Goal: Transaction & Acquisition: Purchase product/service

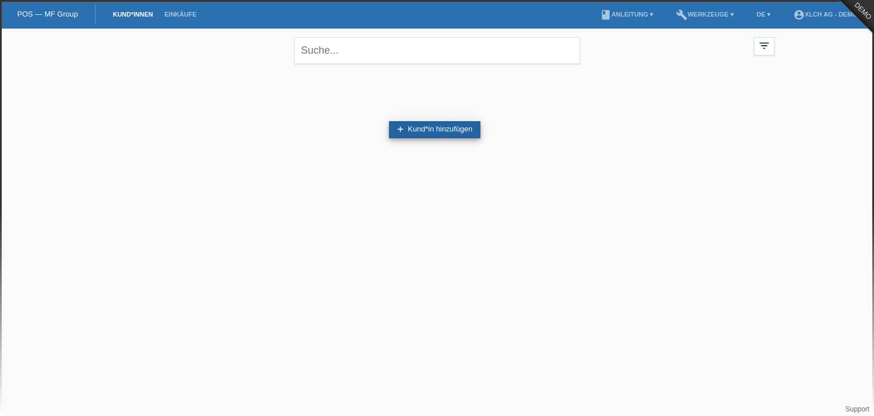
click at [434, 132] on link "add Kund*in hinzufügen" at bounding box center [435, 129] width 92 height 17
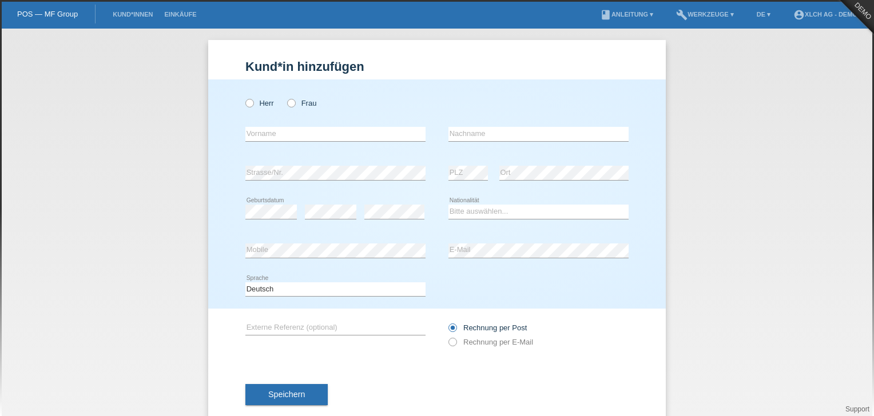
click at [245, 108] on div "Herr Frau" at bounding box center [335, 103] width 180 height 23
click at [244, 97] on icon at bounding box center [244, 97] width 0 height 0
click at [247, 101] on input "Herr" at bounding box center [248, 102] width 7 height 7
radio input "true"
click at [244, 97] on icon at bounding box center [244, 97] width 0 height 0
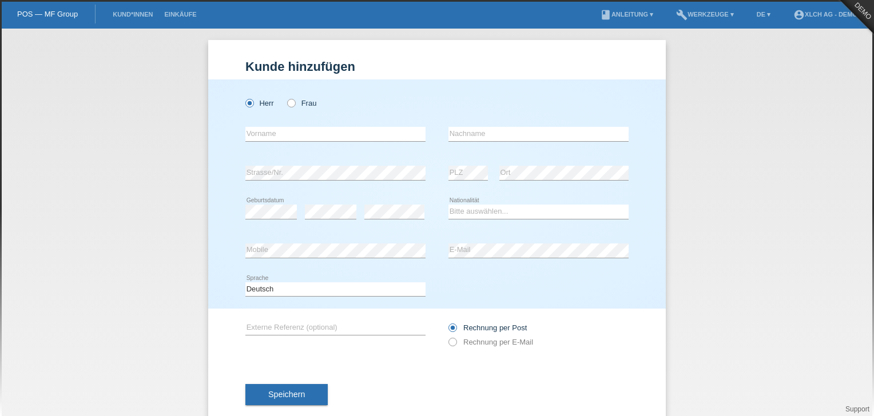
click at [247, 101] on input "Herr" at bounding box center [248, 102] width 7 height 7
click at [361, 140] on input "text" at bounding box center [335, 134] width 180 height 14
click at [360, 133] on input "text" at bounding box center [335, 134] width 180 height 14
type input "M"
type input "[PERSON_NAME]"
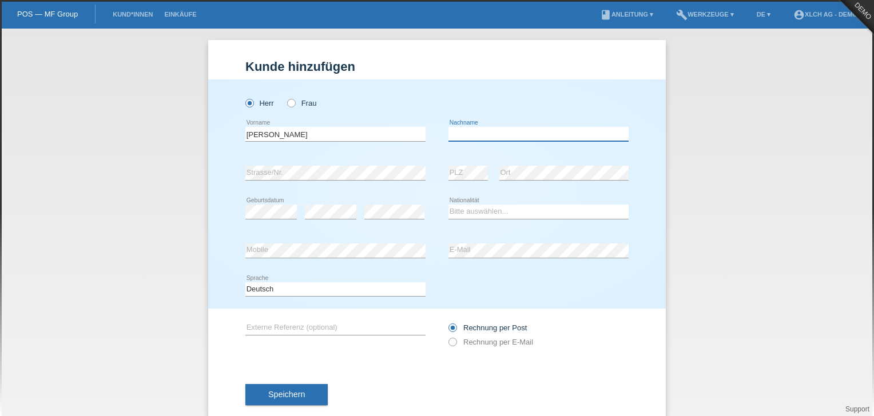
type input "Meraimi"
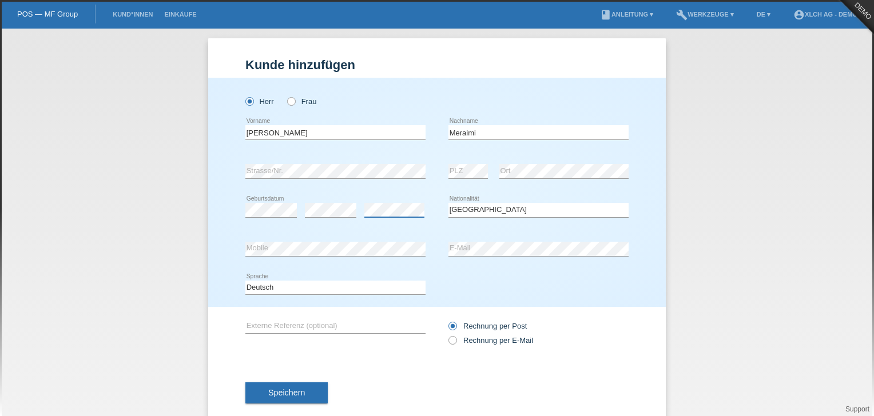
scroll to position [1, 0]
click at [458, 210] on select "Bitte auswählen... Schweiz Deutschland Liechtenstein Österreich ------------ Af…" at bounding box center [538, 211] width 180 height 14
click at [448, 204] on select "Bitte auswählen... Schweiz Deutschland Liechtenstein Österreich ------------ Af…" at bounding box center [538, 211] width 180 height 14
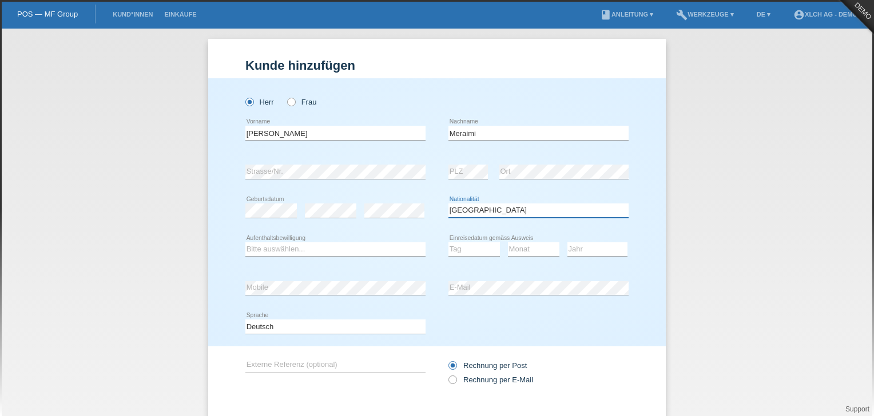
click at [473, 206] on select "Bitte auswählen... Schweiz Deutschland Liechtenstein Österreich ------------ Af…" at bounding box center [538, 211] width 180 height 14
select select "CH"
click at [448, 204] on select "Bitte auswählen... Schweiz Deutschland Liechtenstein Österreich ------------ Af…" at bounding box center [538, 211] width 180 height 14
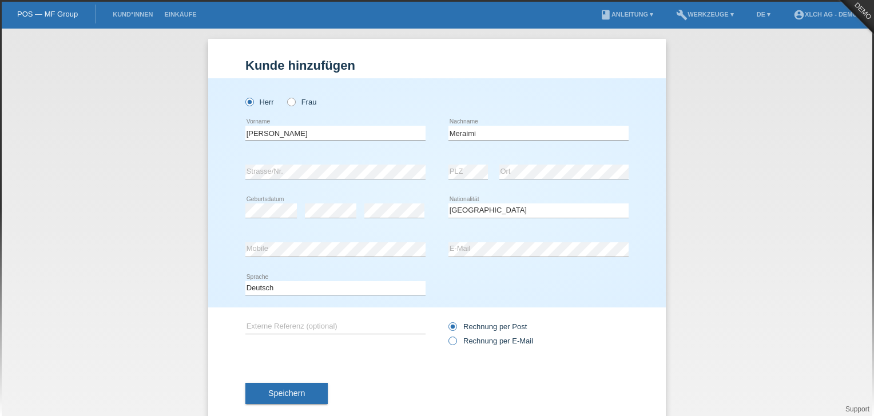
click at [447, 335] on icon at bounding box center [447, 335] width 0 height 0
click at [448, 343] on input "Rechnung per E-Mail" at bounding box center [451, 344] width 7 height 14
radio input "true"
click at [311, 389] on button "Speichern" at bounding box center [286, 394] width 82 height 22
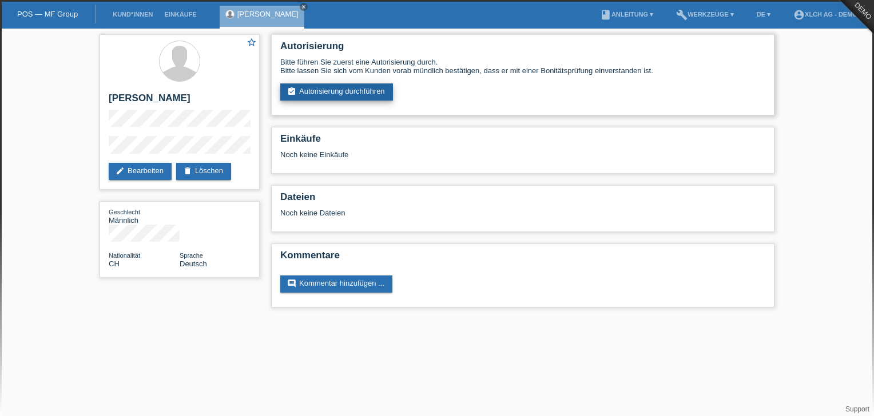
click at [331, 94] on link "assignment_turned_in Autorisierung durchführen" at bounding box center [336, 91] width 113 height 17
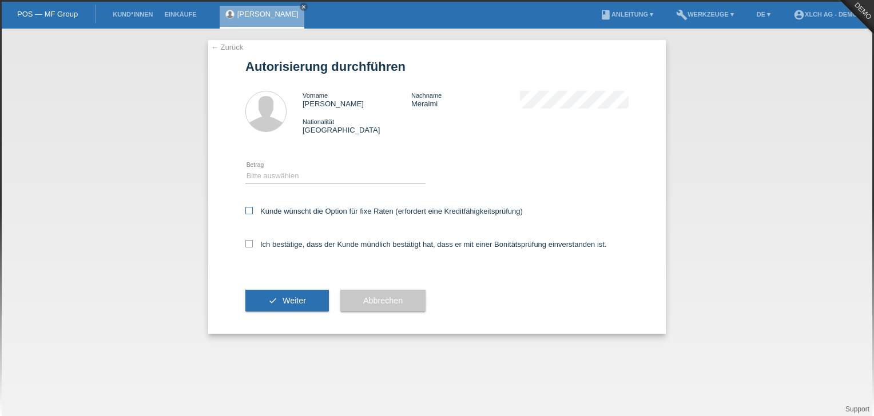
click at [250, 210] on icon at bounding box center [248, 210] width 7 height 7
click at [250, 210] on input "Kunde wünscht die Option für fixe Raten (erfordert eine Kreditfähigkeitsprüfung)" at bounding box center [248, 210] width 7 height 7
checkbox input "true"
click at [280, 169] on select "Bitte auswählen CHF 1.00 - CHF 499.00 CHF 500.00 - CHF 1'999.00 CHF 2'000.00 - …" at bounding box center [335, 176] width 180 height 14
select select "1"
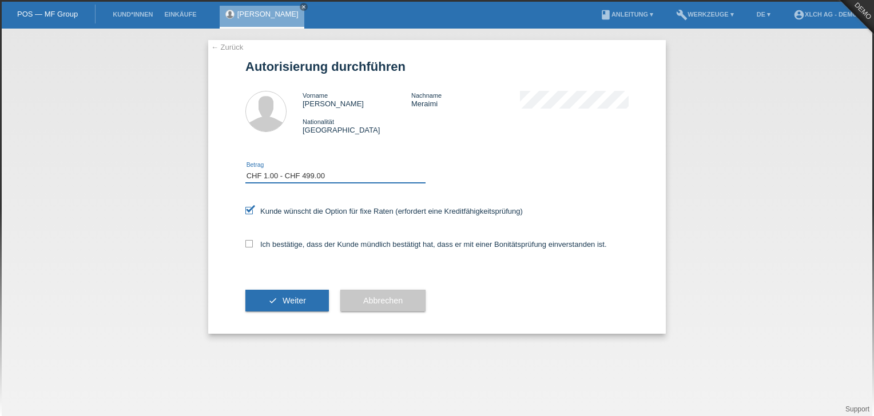
click at [245, 169] on select "Bitte auswählen CHF 1.00 - CHF 499.00 CHF 500.00 - CHF 1'999.00 CHF 2'000.00 - …" at bounding box center [335, 176] width 180 height 14
click at [248, 245] on icon at bounding box center [248, 243] width 7 height 7
click at [248, 245] on input "Ich bestätige, dass der Kunde mündlich bestätigt hat, dass er mit einer Bonität…" at bounding box center [248, 243] width 7 height 7
checkbox input "true"
click at [274, 296] on button "check Weiter" at bounding box center [286, 301] width 83 height 22
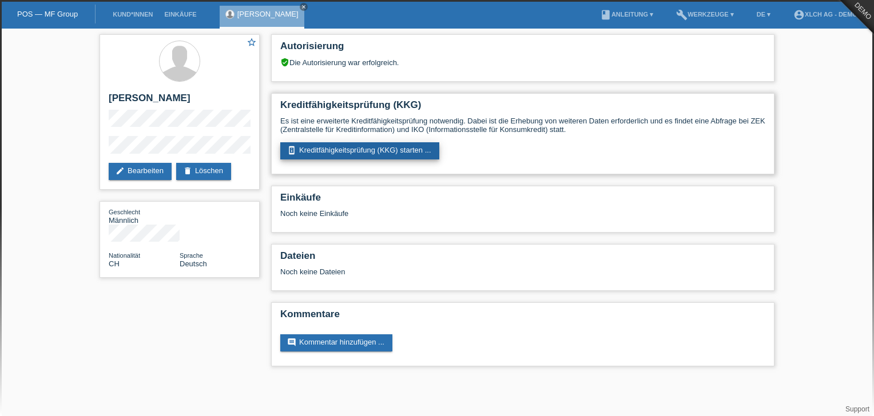
click at [327, 151] on link "perm_device_information Kreditfähigkeitsprüfung (KKG) starten ..." at bounding box center [359, 150] width 159 height 17
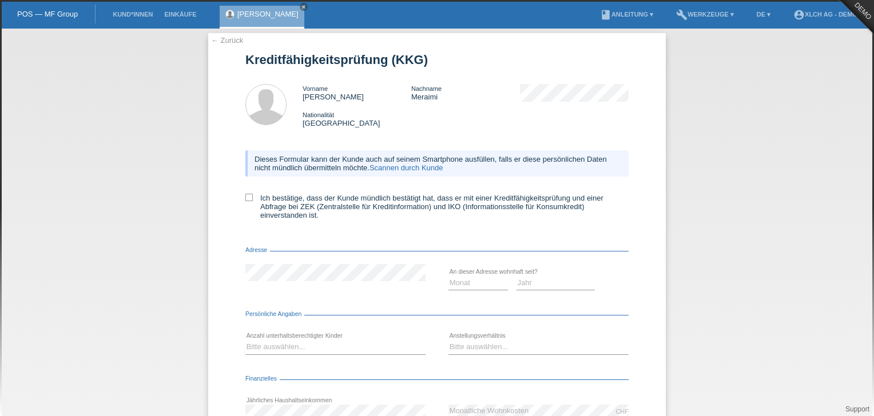
scroll to position [7, 0]
click at [419, 169] on link "Scannen durch Kunde" at bounding box center [406, 168] width 74 height 9
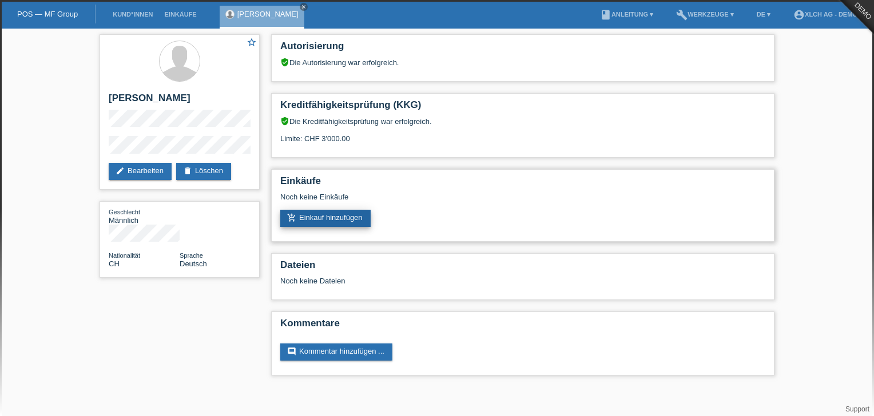
click at [350, 218] on link "add_shopping_cart Einkauf hinzufügen" at bounding box center [325, 218] width 90 height 17
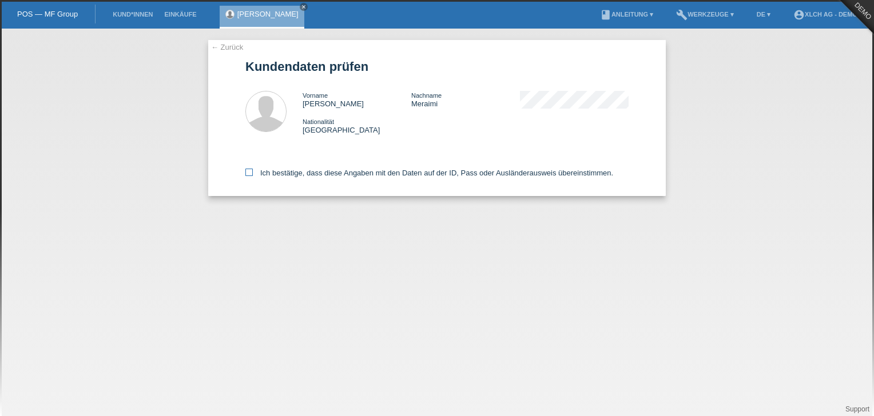
click at [248, 174] on icon at bounding box center [248, 172] width 7 height 7
click at [248, 174] on input "Ich bestätige, dass diese Angaben mit den Daten auf der ID, Pass oder Ausländer…" at bounding box center [248, 172] width 7 height 7
checkbox input "true"
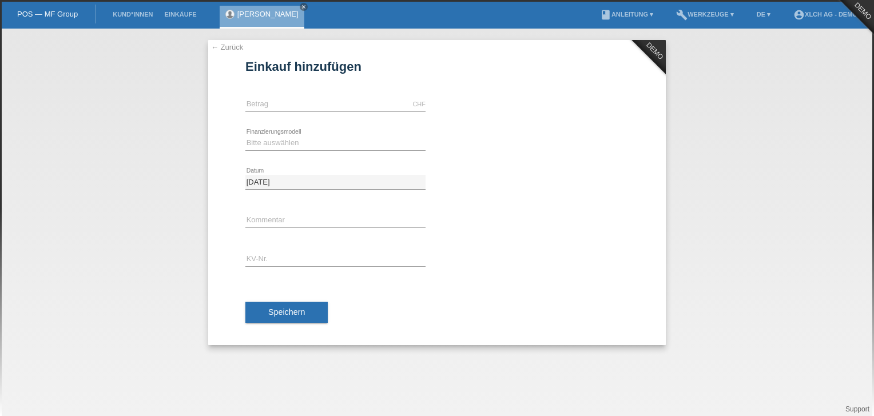
click at [381, 112] on icon at bounding box center [335, 112] width 180 height 1
click at [377, 96] on div "CHF error Betrag" at bounding box center [335, 104] width 180 height 39
click at [343, 100] on input "text" at bounding box center [335, 104] width 180 height 14
type input "2000.00"
click at [259, 137] on select "Bitte auswählen Kauf auf Rechnung mit Teilzahlungsoption Fixe Raten - Zinsübern…" at bounding box center [335, 143] width 180 height 14
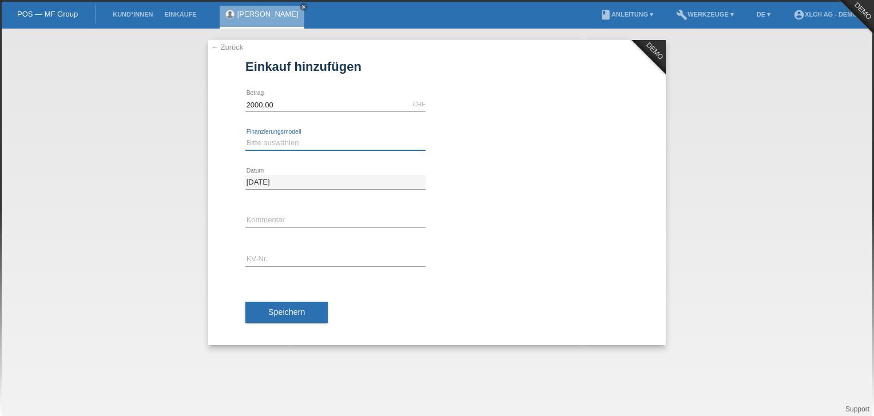
select select "109"
click at [245, 136] on select "Bitte auswählen Kauf auf Rechnung mit Teilzahlungsoption Fixe Raten - Zinsübern…" at bounding box center [335, 143] width 180 height 14
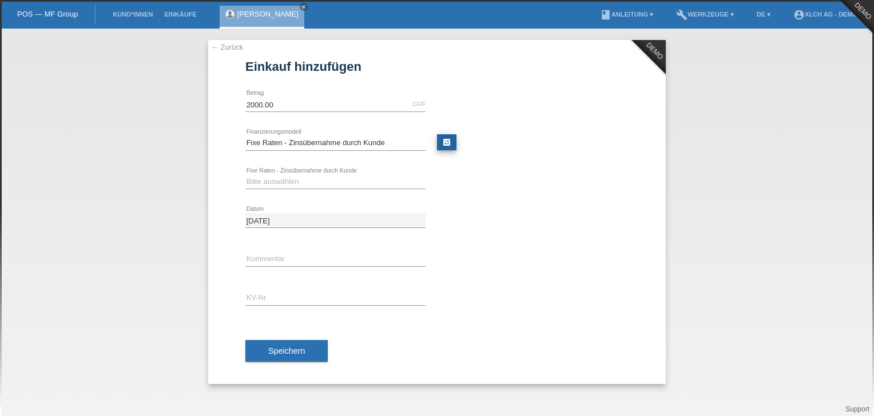
click at [437, 140] on link "calculate" at bounding box center [446, 142] width 19 height 16
type input "2000.00"
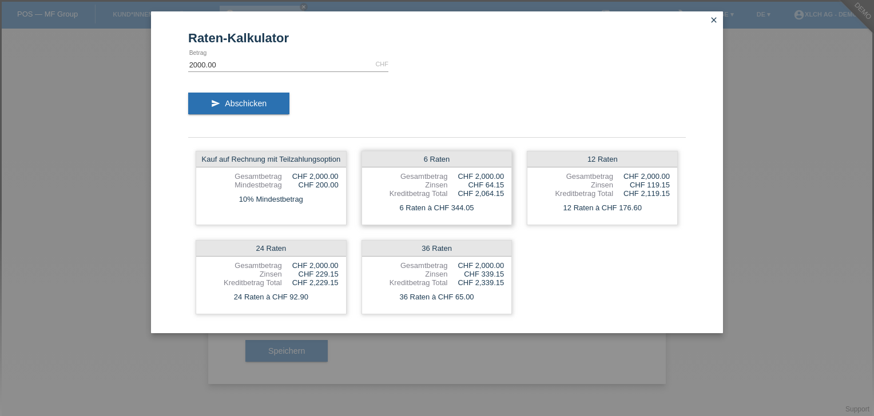
click at [460, 214] on div "6 Raten à CHF 344.05" at bounding box center [437, 208] width 150 height 15
click at [449, 183] on div "CHF 64.15" at bounding box center [475, 185] width 57 height 9
click at [281, 160] on div "Kauf auf Rechnung mit Teilzahlungsoption" at bounding box center [271, 160] width 150 height 16
click at [264, 193] on div "10% Mindestbetrag" at bounding box center [271, 199] width 150 height 15
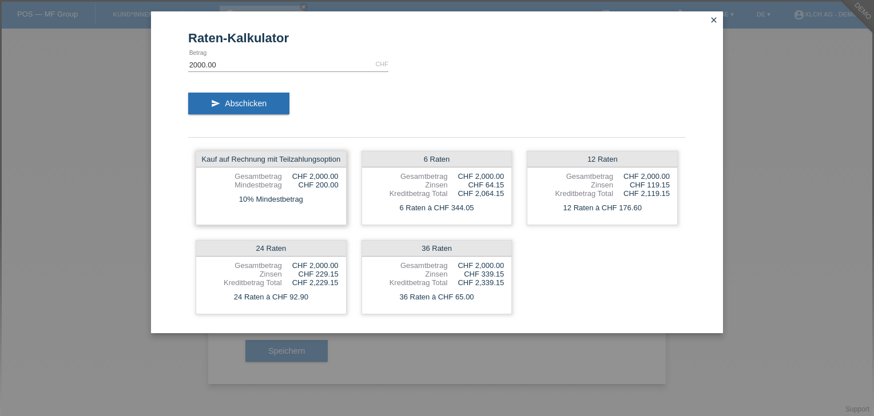
click at [264, 193] on div "10% Mindestbetrag" at bounding box center [271, 199] width 150 height 15
click at [291, 194] on div "10% Mindestbetrag" at bounding box center [271, 199] width 150 height 15
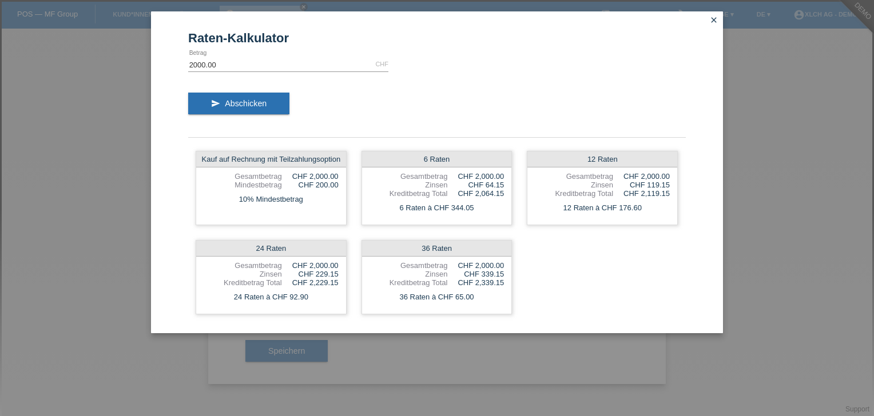
click at [714, 17] on icon "close" at bounding box center [713, 19] width 9 height 9
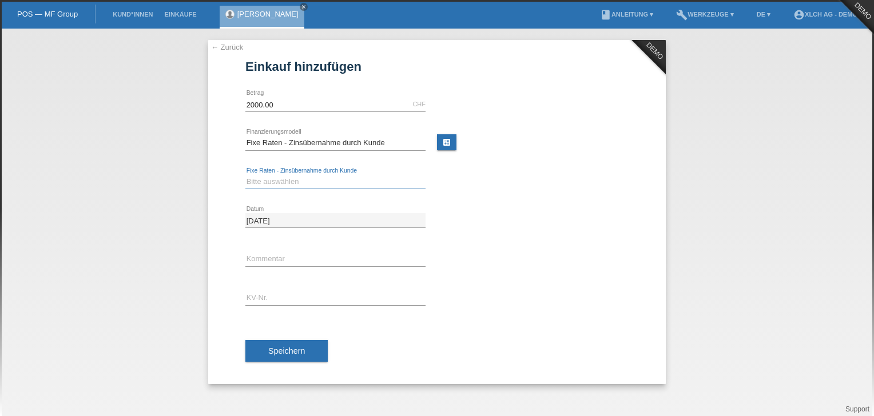
click at [264, 176] on select "Bitte auswählen 6 Raten 12 Raten 24 Raten 36 Raten" at bounding box center [335, 182] width 180 height 14
select select "313"
click at [245, 175] on select "Bitte auswählen 6 Raten 12 Raten 24 Raten 36 Raten" at bounding box center [335, 182] width 180 height 14
click at [274, 303] on input "text" at bounding box center [335, 298] width 180 height 14
click at [242, 344] on div "← Zurück DEMO Einkauf hinzufügen 2000.00 CHF error Betrag error" at bounding box center [437, 212] width 458 height 344
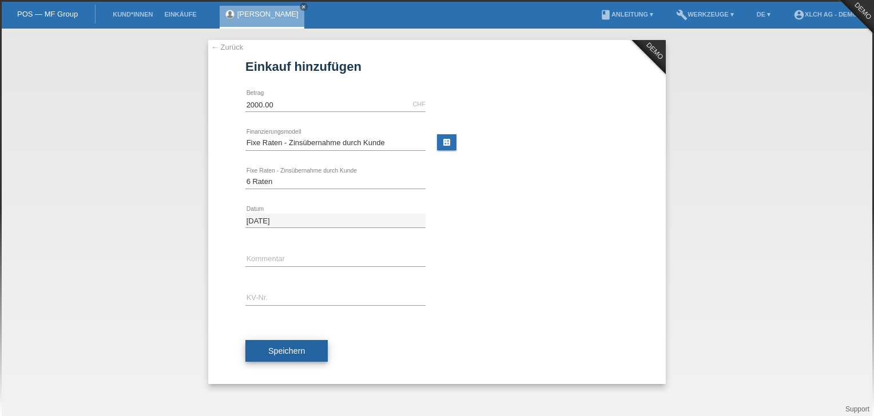
click at [253, 348] on button "Speichern" at bounding box center [286, 351] width 82 height 22
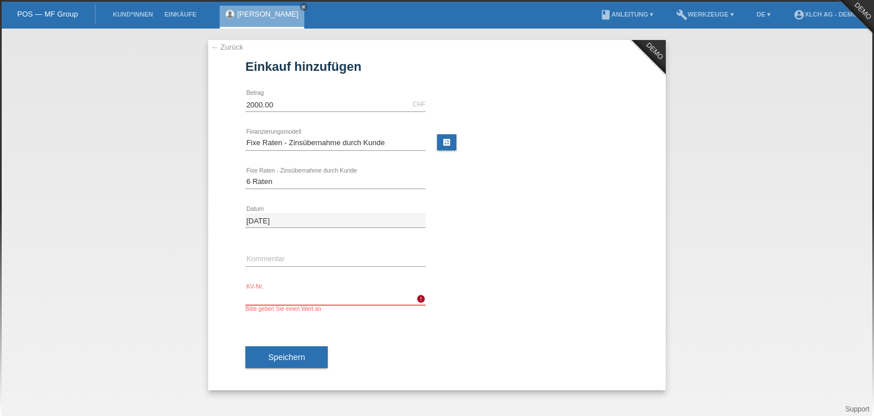
click at [287, 293] on input "text" at bounding box center [335, 298] width 180 height 14
type input "5565"
click at [267, 354] on button "Speichern" at bounding box center [286, 358] width 82 height 22
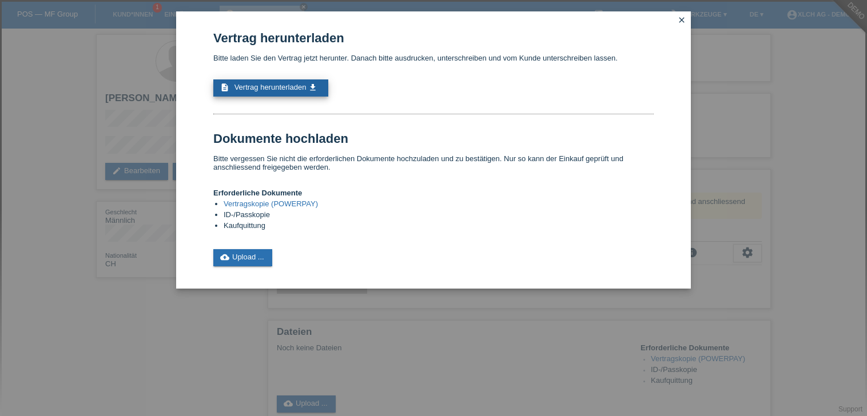
click at [286, 87] on span "Vertrag herunterladen" at bounding box center [270, 87] width 72 height 9
click at [257, 261] on link "cloud_upload Upload ..." at bounding box center [242, 257] width 59 height 17
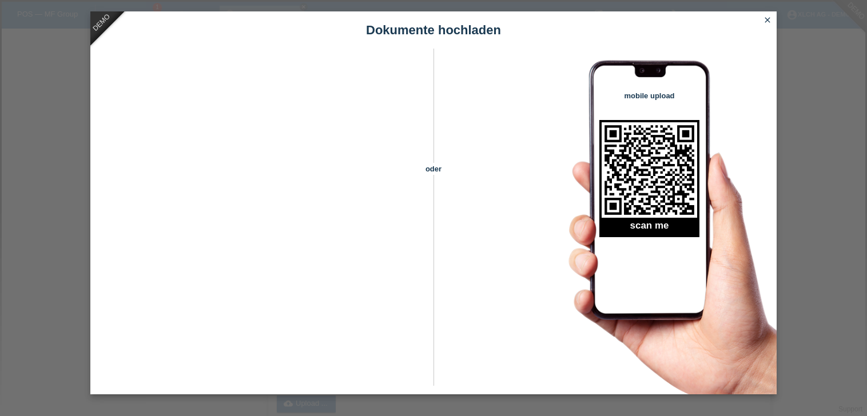
click at [611, 185] on img at bounding box center [649, 170] width 94 height 94
click at [766, 19] on icon "close" at bounding box center [767, 19] width 9 height 9
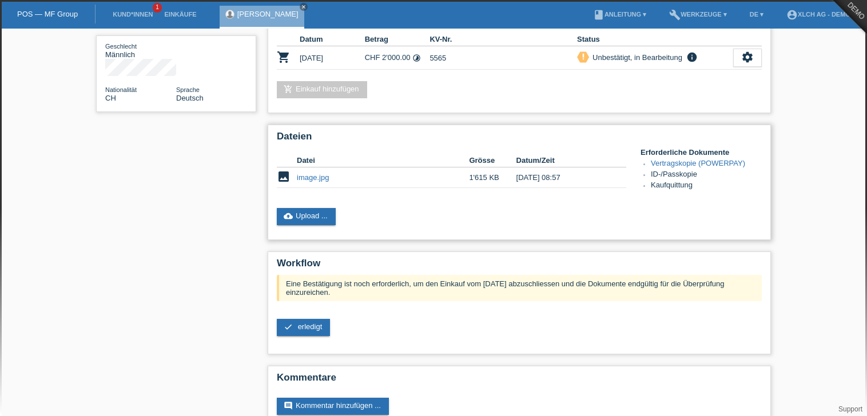
scroll to position [190, 0]
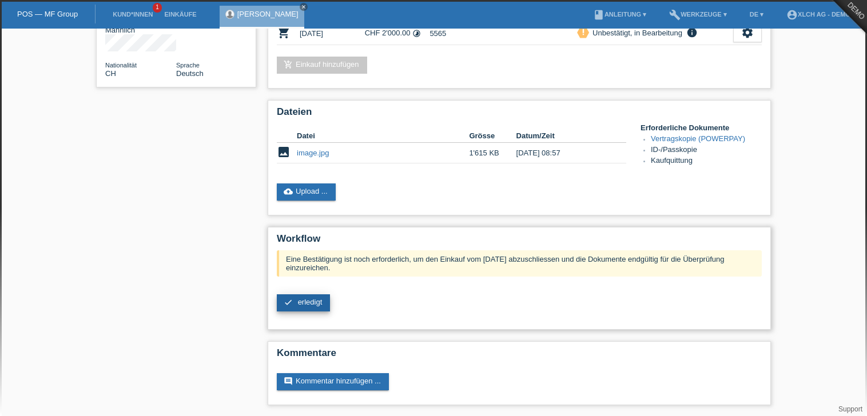
click at [315, 298] on span "erledigt" at bounding box center [310, 302] width 25 height 9
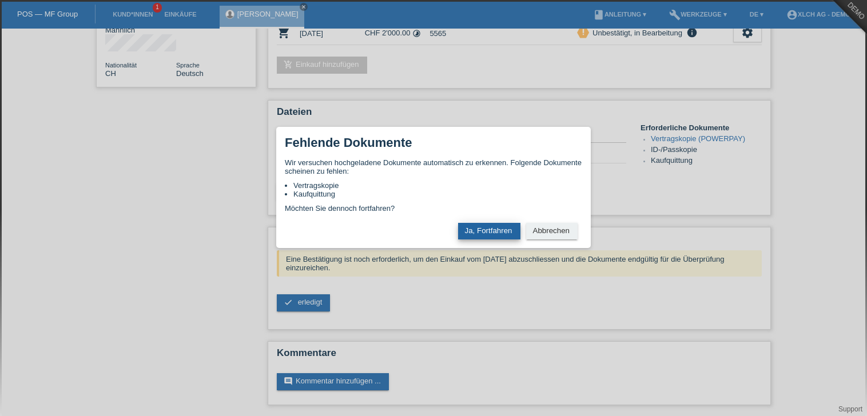
click at [485, 229] on button "Ja, Fortfahren" at bounding box center [489, 231] width 62 height 17
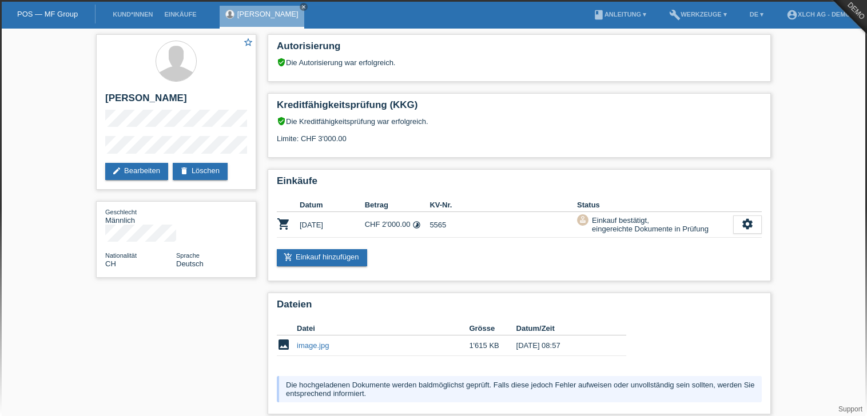
scroll to position [85, 0]
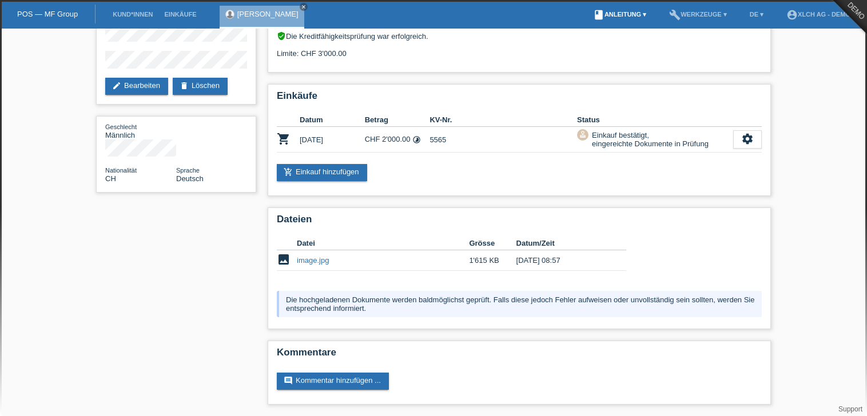
click at [607, 13] on link "book Anleitung ▾" at bounding box center [619, 14] width 65 height 7
